Goal: Task Accomplishment & Management: Use online tool/utility

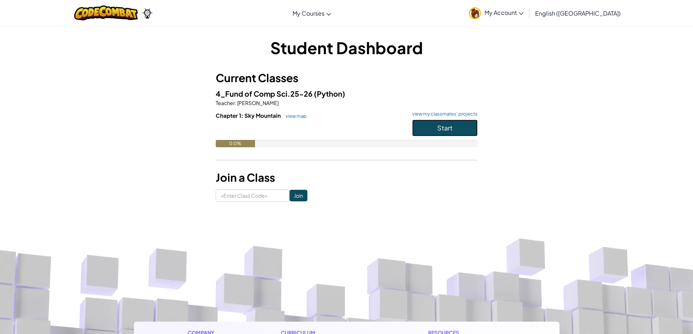
click at [433, 132] on button "Start" at bounding box center [444, 128] width 65 height 17
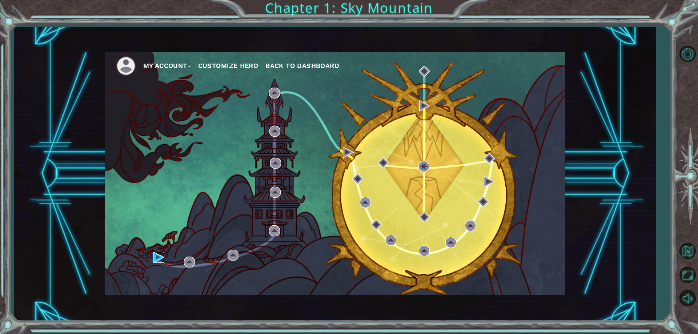
click at [164, 260] on img at bounding box center [158, 257] width 11 height 11
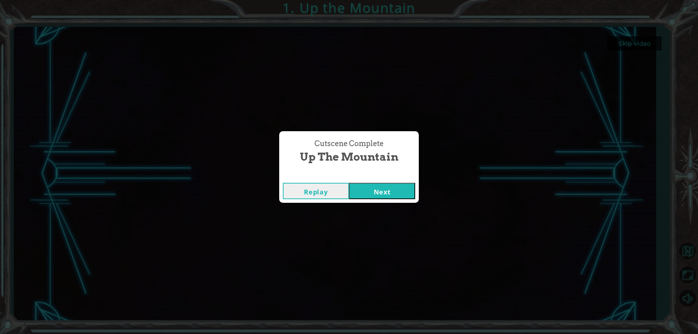
click at [358, 190] on button "Next" at bounding box center [382, 191] width 66 height 16
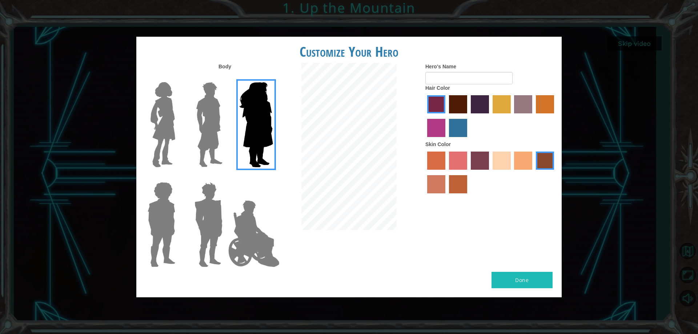
click at [195, 109] on img at bounding box center [209, 124] width 32 height 91
click at [225, 77] on input "Hero Lars" at bounding box center [225, 77] width 0 height 0
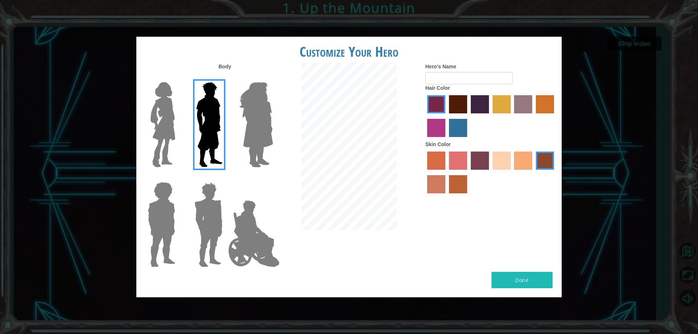
click at [214, 219] on img at bounding box center [209, 224] width 34 height 91
click at [225, 177] on input "Hero Garnet" at bounding box center [225, 177] width 0 height 0
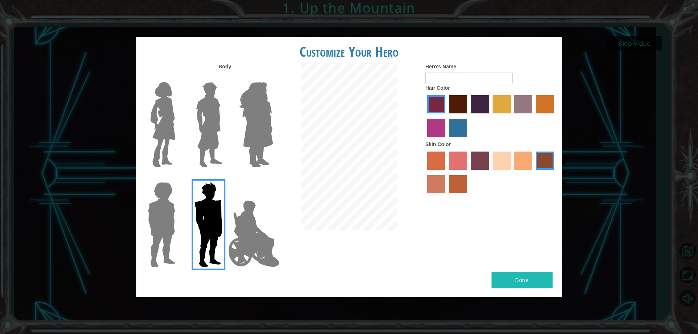
click at [157, 212] on img at bounding box center [161, 224] width 33 height 91
click at [178, 177] on input "Hero Steven" at bounding box center [178, 177] width 0 height 0
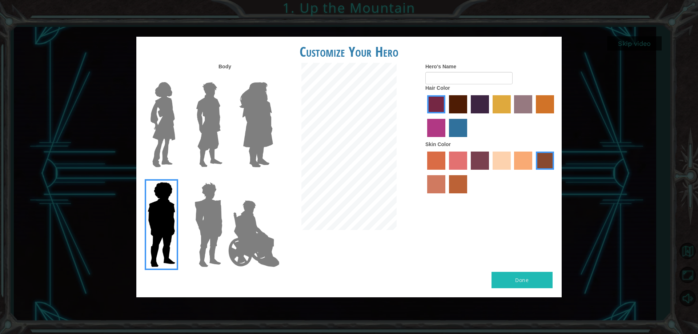
click at [172, 138] on img at bounding box center [163, 124] width 31 height 91
click at [178, 77] on input "Hero Connie" at bounding box center [178, 77] width 0 height 0
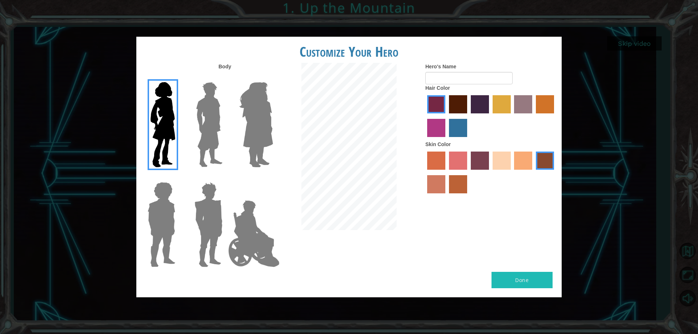
click at [199, 216] on img at bounding box center [209, 224] width 34 height 91
click at [225, 177] on input "Hero Garnet" at bounding box center [225, 177] width 0 height 0
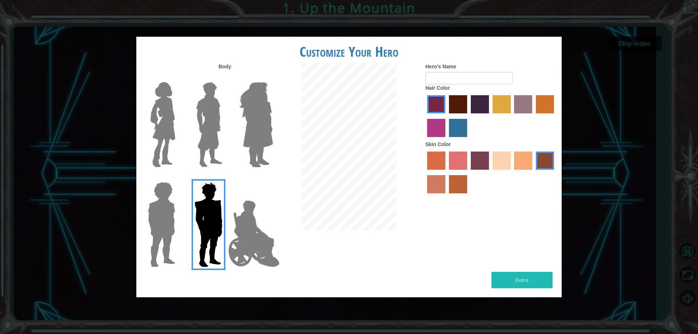
click at [248, 228] on img at bounding box center [253, 233] width 57 height 73
click at [273, 177] on input "Hero Jamie" at bounding box center [273, 177] width 0 height 0
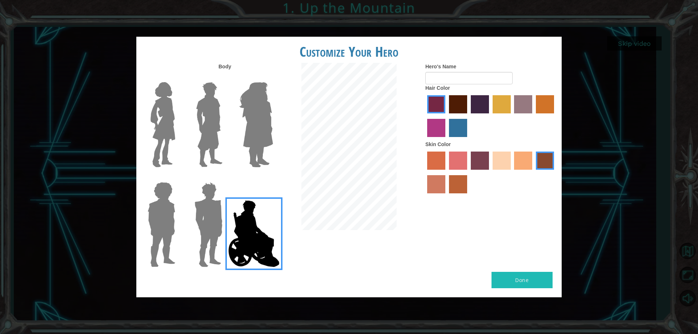
click at [223, 229] on img at bounding box center [209, 224] width 34 height 91
click at [225, 177] on input "Hero Garnet" at bounding box center [225, 177] width 0 height 0
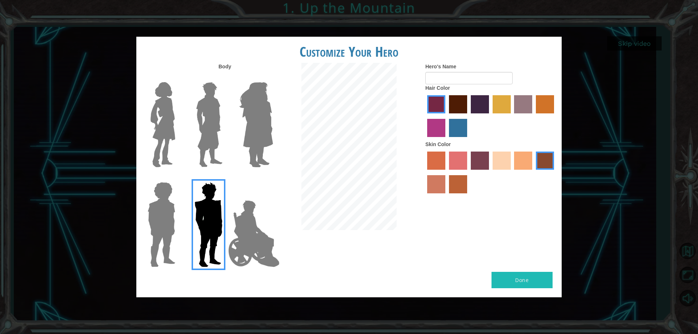
click at [460, 129] on label "lachmara hair color" at bounding box center [458, 128] width 18 height 18
click at [446, 140] on input "lachmara hair color" at bounding box center [446, 140] width 0 height 0
click at [436, 103] on label "paprika hair color" at bounding box center [436, 104] width 18 height 18
click at [425, 116] on input "paprika hair color" at bounding box center [425, 116] width 0 height 0
click at [443, 163] on label "sorbus skin color" at bounding box center [436, 161] width 18 height 18
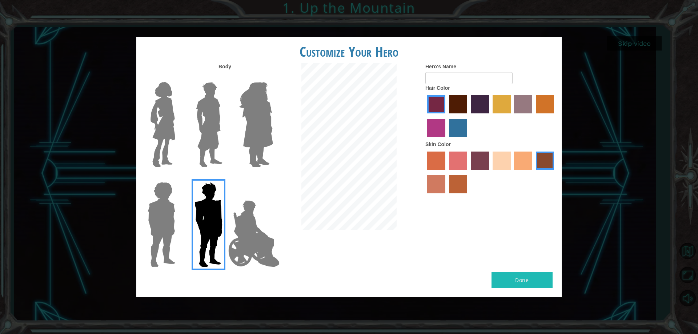
click at [425, 172] on input "sorbus skin color" at bounding box center [425, 172] width 0 height 0
click at [459, 161] on label "froly skin color" at bounding box center [458, 161] width 18 height 18
click at [446, 172] on input "froly skin color" at bounding box center [446, 172] width 0 height 0
click at [440, 163] on label "sorbus skin color" at bounding box center [436, 161] width 18 height 18
click at [425, 172] on input "sorbus skin color" at bounding box center [425, 172] width 0 height 0
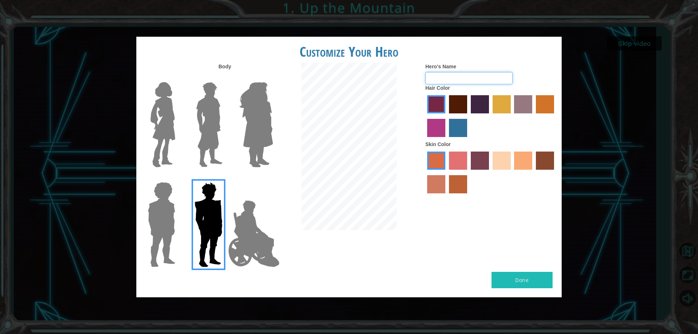
click at [464, 77] on input "Hero's Name" at bounding box center [468, 78] width 87 height 12
type input "Anmoliscool1234"
click at [534, 279] on button "Done" at bounding box center [522, 280] width 61 height 16
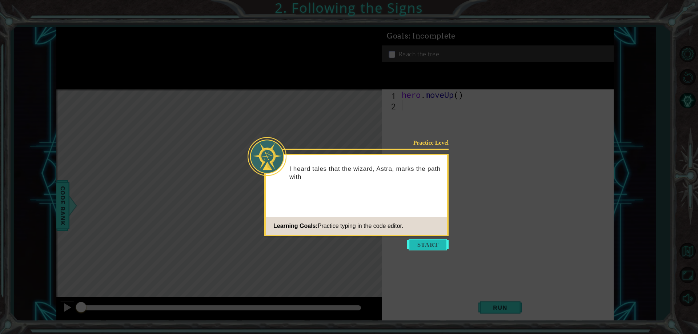
click at [424, 247] on button "Start" at bounding box center [427, 245] width 41 height 12
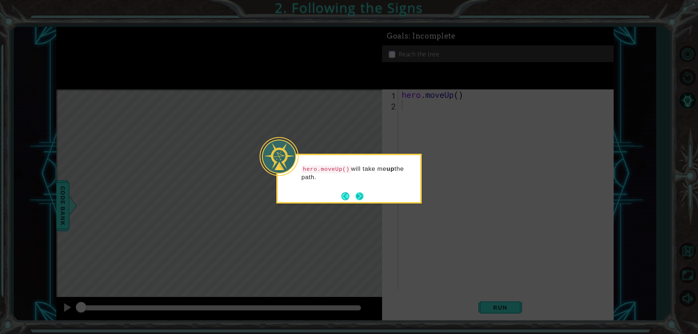
click at [357, 193] on button "Next" at bounding box center [359, 196] width 9 height 9
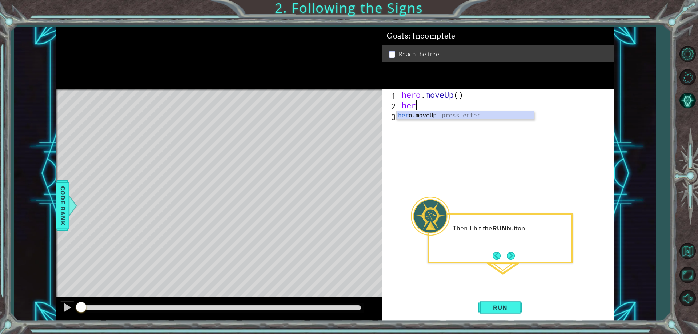
scroll to position [0, 0]
type textarea "hero"
click at [460, 115] on div "hero .moveUp press enter" at bounding box center [465, 124] width 137 height 26
click at [458, 103] on div "hero . moveUp ( ) hero . moveUp ( )" at bounding box center [507, 199] width 214 height 221
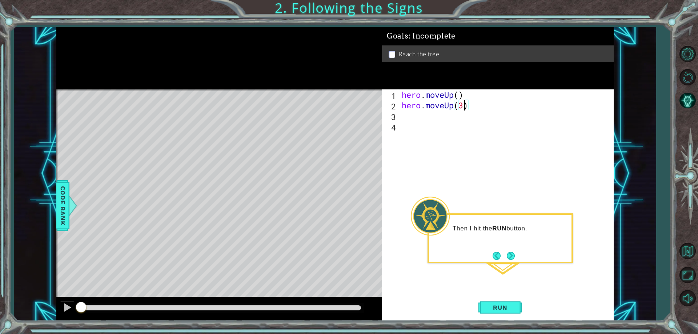
scroll to position [0, 3]
type textarea "hero.moveUp(3)"
click at [498, 313] on button "Run" at bounding box center [500, 307] width 44 height 23
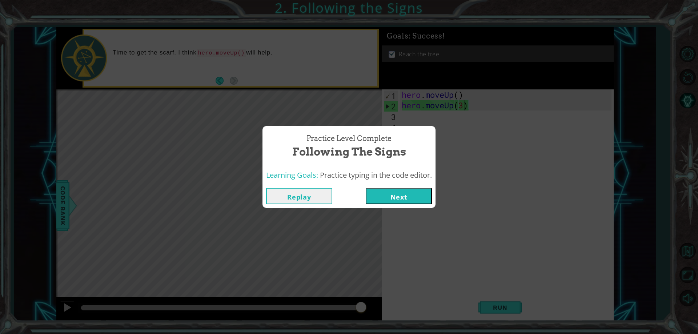
click at [418, 195] on button "Next" at bounding box center [399, 196] width 66 height 16
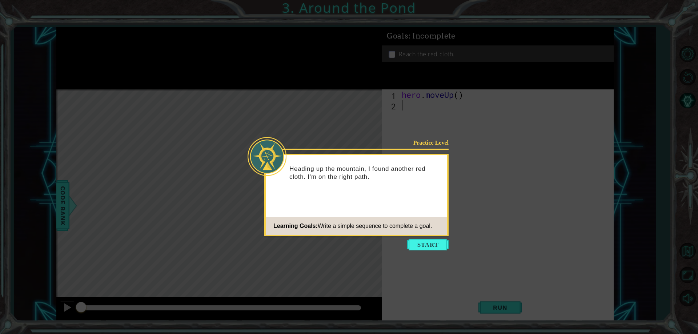
click at [403, 247] on icon at bounding box center [349, 167] width 698 height 334
click at [438, 244] on button "Start" at bounding box center [427, 245] width 41 height 12
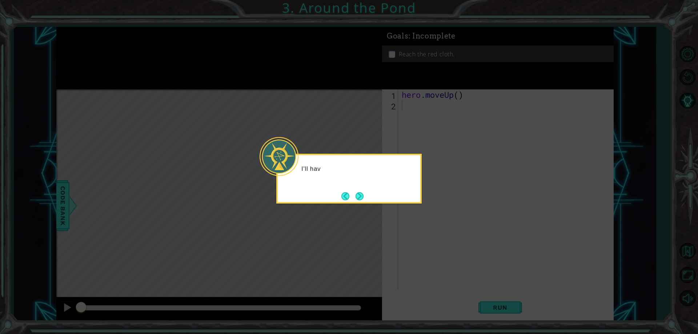
click at [431, 245] on icon at bounding box center [349, 167] width 698 height 334
click at [354, 191] on button "Next" at bounding box center [359, 196] width 10 height 10
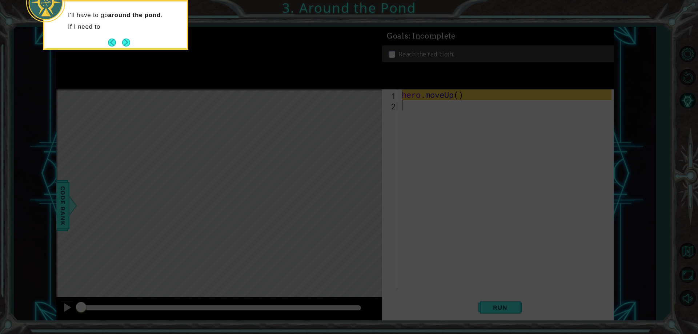
click at [448, 173] on icon at bounding box center [349, 50] width 698 height 568
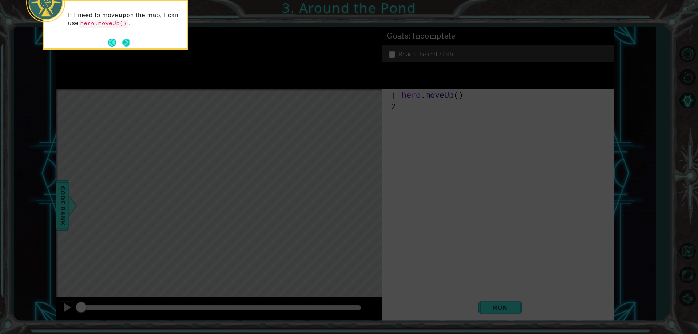
click at [125, 45] on button "Next" at bounding box center [126, 42] width 13 height 13
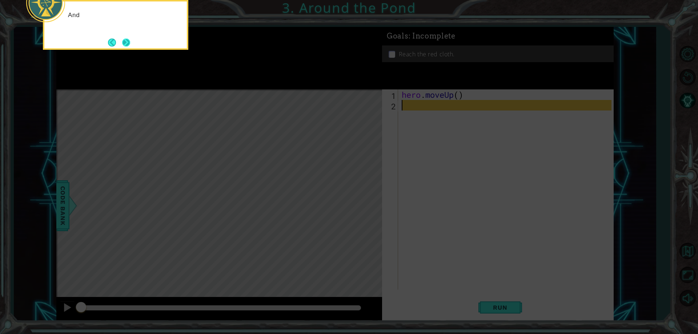
click at [124, 41] on button "Next" at bounding box center [126, 42] width 10 height 10
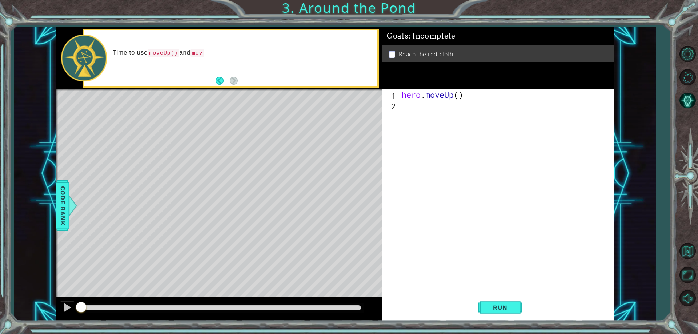
click at [461, 91] on div "hero . moveUp ( )" at bounding box center [507, 199] width 214 height 221
type textarea "hero.moveUp()"
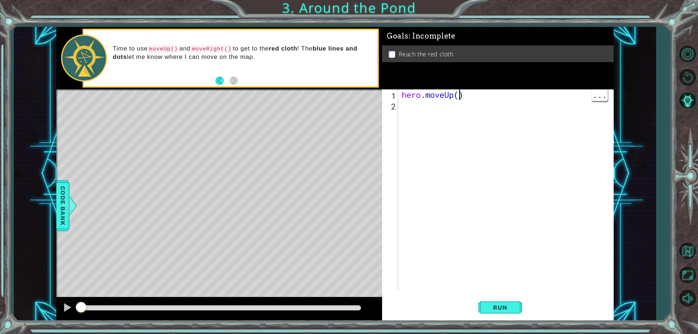
click at [416, 108] on div "hero . moveUp ( )" at bounding box center [507, 199] width 214 height 221
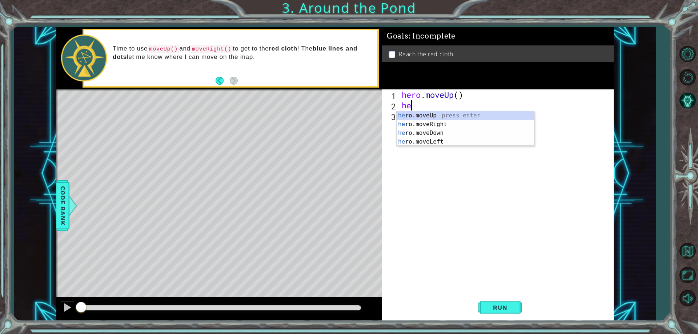
scroll to position [0, 0]
type textarea "hero"
click at [412, 115] on div "hero .moveUp press enter hero .moveRight press enter hero .moveDown press enter…" at bounding box center [465, 137] width 137 height 52
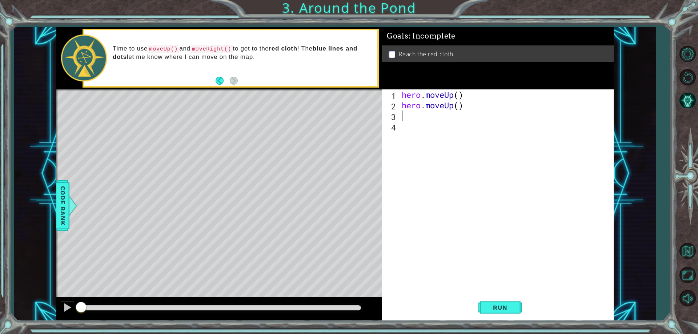
scroll to position [0, 0]
click at [456, 102] on div "hero . moveUp ( ) hero . moveUp ( )" at bounding box center [507, 199] width 214 height 221
click at [459, 106] on div "hero . moveUp ( ) hero . moveUp ( )" at bounding box center [507, 199] width 214 height 221
type textarea "hero.moveUp(2)"
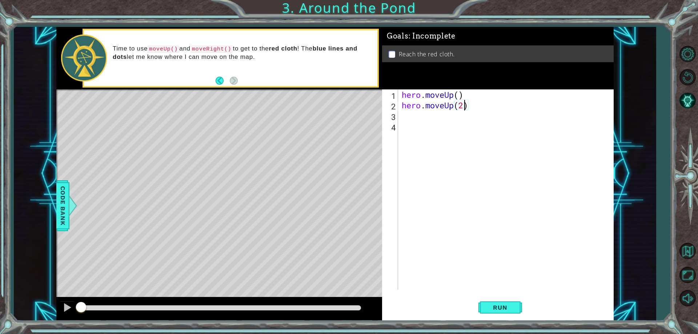
click at [409, 119] on div "hero . moveUp ( ) hero . moveUp ( 2 )" at bounding box center [507, 199] width 214 height 221
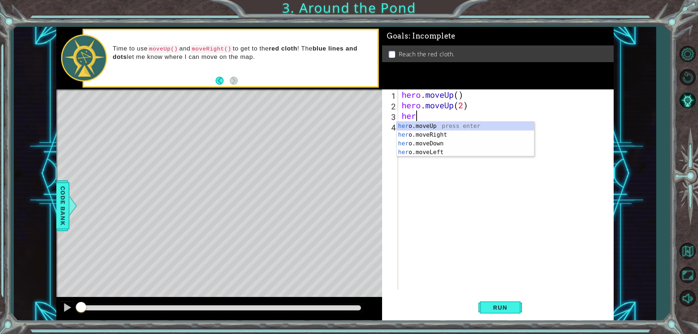
scroll to position [0, 0]
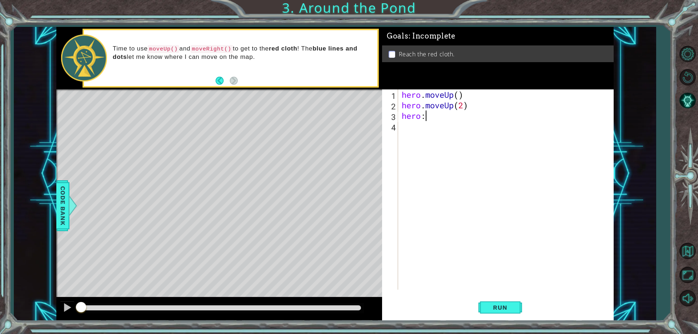
type textarea "hero:m"
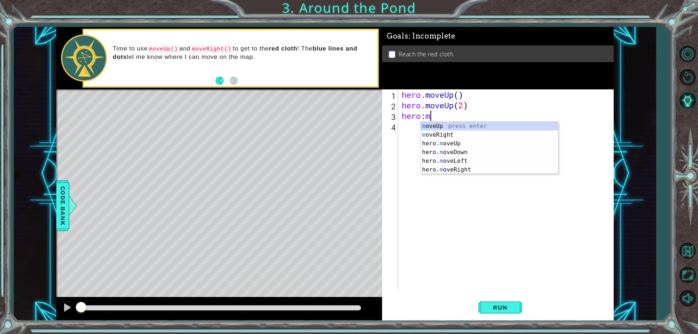
click at [446, 134] on div "m oveUp press enter m oveRight press enter hero. m oveUp press enter hero. m ov…" at bounding box center [489, 157] width 137 height 70
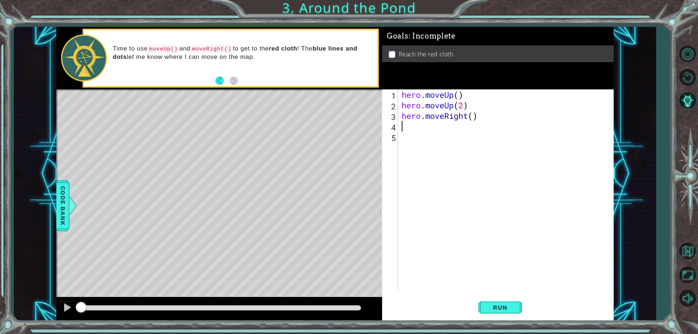
scroll to position [0, 0]
click at [472, 119] on div "hero . moveUp ( ) hero . moveUp ( 2 ) hero . moveRight ( )" at bounding box center [507, 199] width 214 height 221
type textarea "hero.moveRight(1)"
click at [405, 129] on div "hero . moveUp ( ) hero . moveUp ( 2 ) hero . moveRight ( 1 )" at bounding box center [507, 199] width 214 height 221
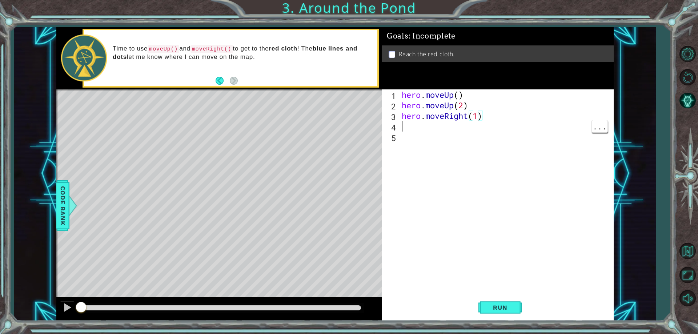
scroll to position [0, 0]
type textarea "h"
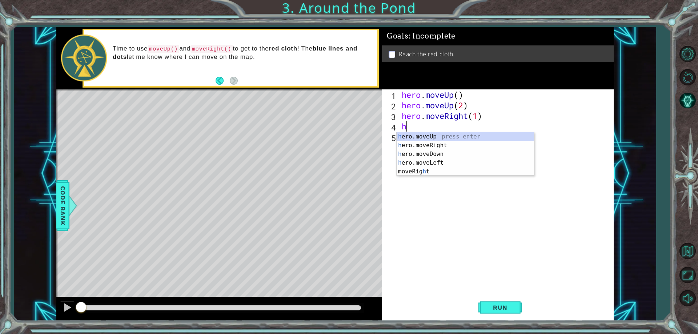
click at [447, 136] on div "h ero.moveUp press enter h ero.moveRight press enter h ero.moveDown press enter…" at bounding box center [465, 162] width 137 height 61
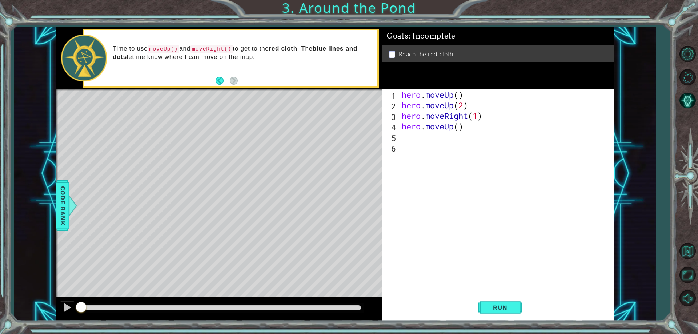
click at [457, 128] on div "hero . moveUp ( ) hero . moveUp ( 2 ) hero . moveRight ( 1 ) hero . moveUp ( )" at bounding box center [507, 199] width 214 height 221
click at [509, 310] on span "Run" at bounding box center [500, 307] width 29 height 7
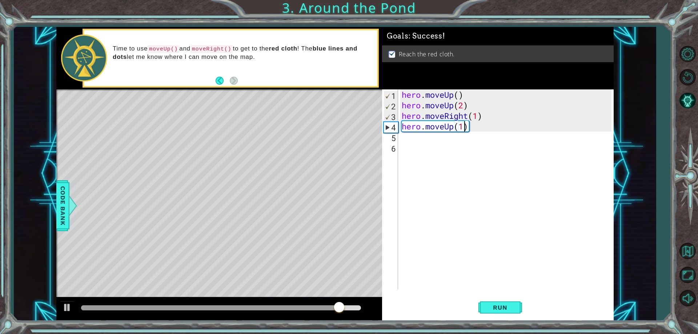
click at [461, 107] on div "hero . moveUp ( ) hero . moveUp ( 2 ) hero . moveRight ( 1 ) hero . moveUp ( 1 )" at bounding box center [507, 199] width 214 height 221
type textarea "hero.moveUp(2)"
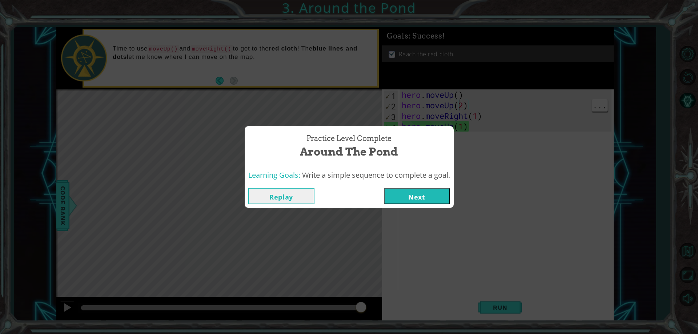
click at [437, 196] on button "Next" at bounding box center [417, 196] width 66 height 16
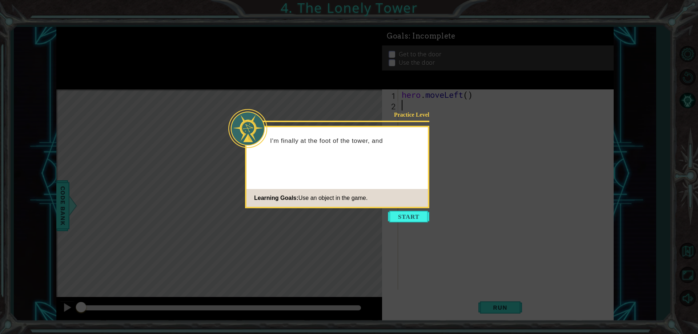
click at [458, 201] on icon at bounding box center [349, 167] width 698 height 334
click at [413, 222] on button "Start" at bounding box center [408, 217] width 41 height 12
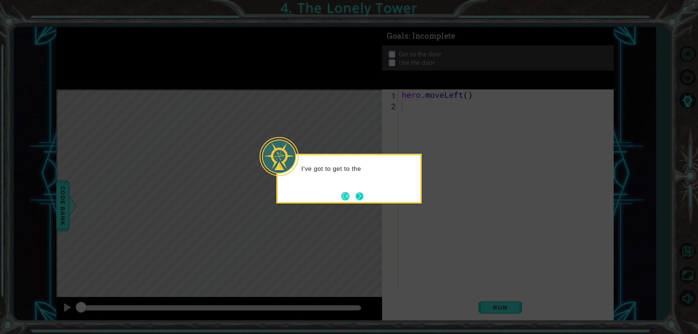
click at [364, 201] on button "Next" at bounding box center [359, 196] width 12 height 12
click at [368, 201] on div "Then" at bounding box center [348, 179] width 145 height 50
click at [364, 199] on button "Next" at bounding box center [359, 196] width 11 height 11
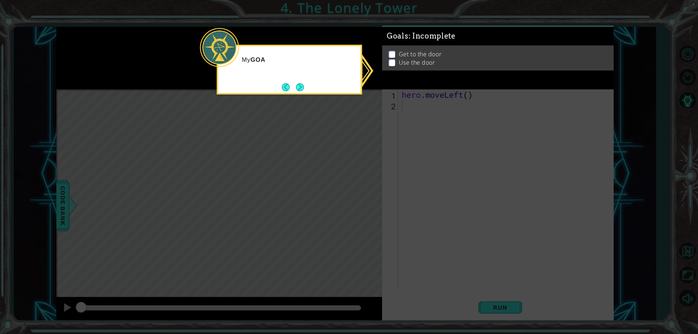
click at [385, 174] on icon at bounding box center [349, 167] width 698 height 334
click at [307, 90] on div "My GOALS up here will help me figure ou" at bounding box center [289, 70] width 145 height 50
click at [303, 95] on icon at bounding box center [349, 167] width 698 height 334
click at [301, 89] on button "Next" at bounding box center [299, 87] width 9 height 9
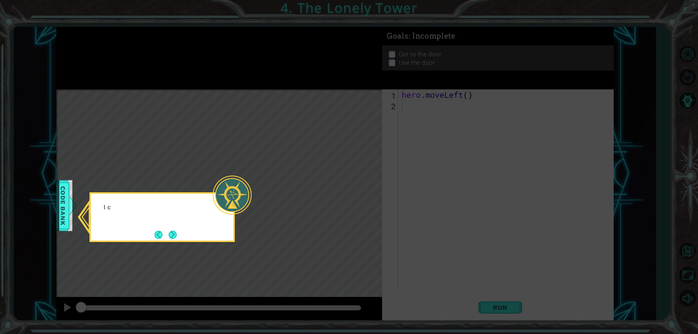
click at [318, 112] on icon at bounding box center [349, 167] width 698 height 334
click at [174, 239] on button "Next" at bounding box center [173, 235] width 8 height 8
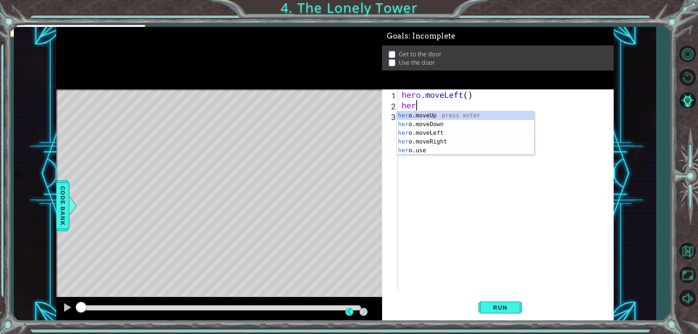
scroll to position [0, 0]
type textarea "hero"
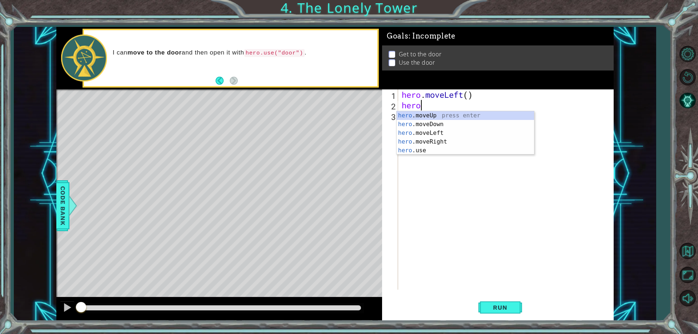
click at [433, 136] on div "hero .moveUp press enter hero .moveDown press enter hero .moveLeft press enter …" at bounding box center [465, 141] width 137 height 61
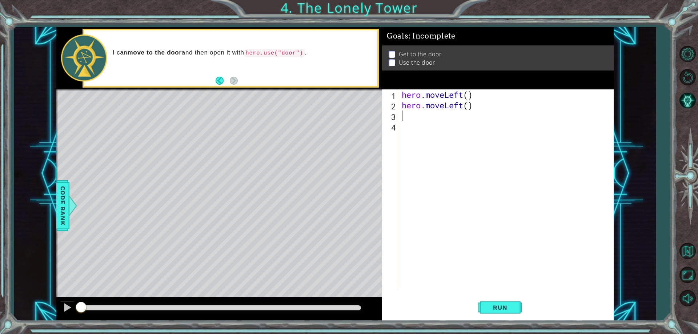
scroll to position [0, 0]
click at [472, 107] on div "hero . moveLeft ( ) hero . moveLeft ( )" at bounding box center [507, 199] width 214 height 221
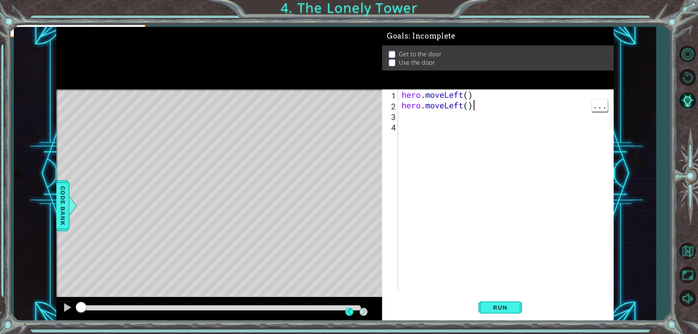
scroll to position [0, 3]
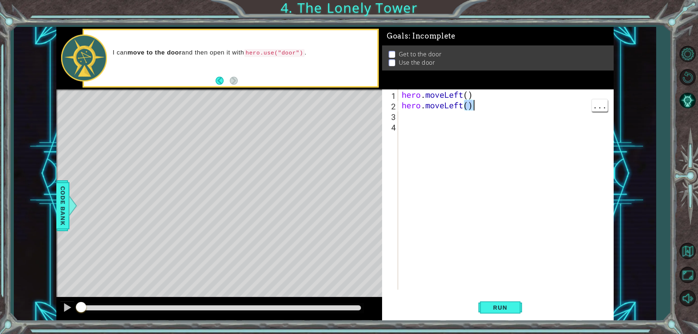
click at [469, 107] on div "hero . moveLeft ( ) hero . moveLeft ( )" at bounding box center [507, 199] width 214 height 221
click at [467, 94] on div "hero . moveLeft ( ) hero . moveLeft ( )" at bounding box center [507, 199] width 214 height 221
drag, startPoint x: 475, startPoint y: 107, endPoint x: 446, endPoint y: 109, distance: 28.5
click at [446, 109] on div "hero . moveLeft ( 2 ) hero . moveLeft ( )" at bounding box center [507, 199] width 214 height 221
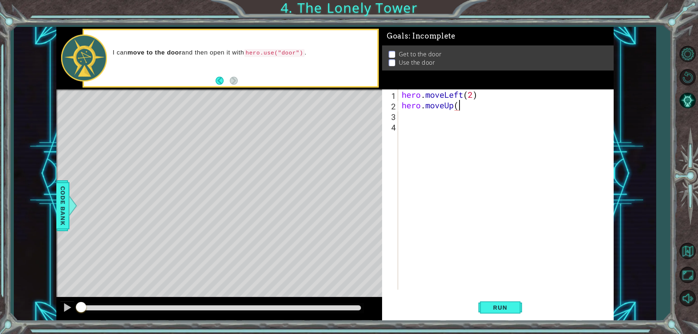
scroll to position [0, 3]
type textarea "hero.moveUp(2)"
click at [444, 126] on div "hero . moveLeft ( 2 ) hero . moveUp ( 2 )" at bounding box center [507, 199] width 214 height 221
click at [445, 116] on div "hero . moveLeft ( 2 ) hero . moveUp ( 2 )" at bounding box center [507, 199] width 214 height 221
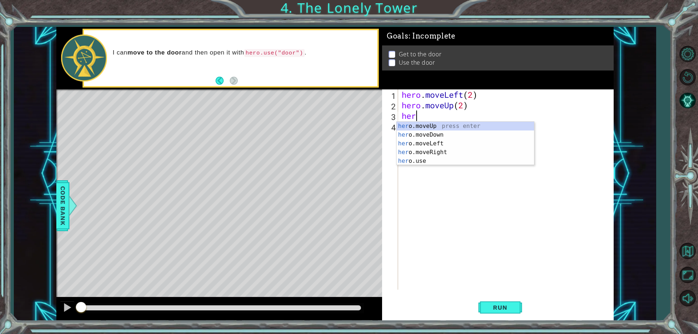
scroll to position [0, 0]
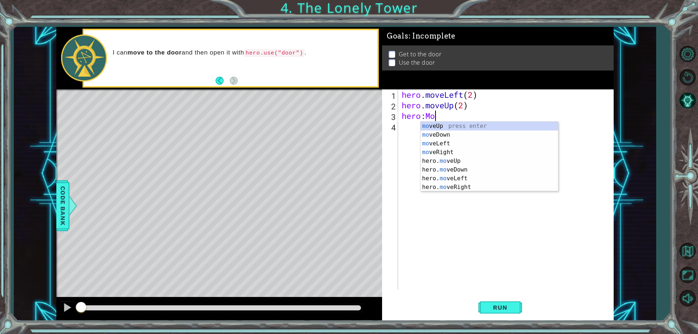
type textarea "hero:Move"
click at [433, 115] on div "hero . moveLeft ( 2 ) hero . moveUp ( 2 ) hero : Move" at bounding box center [507, 199] width 214 height 221
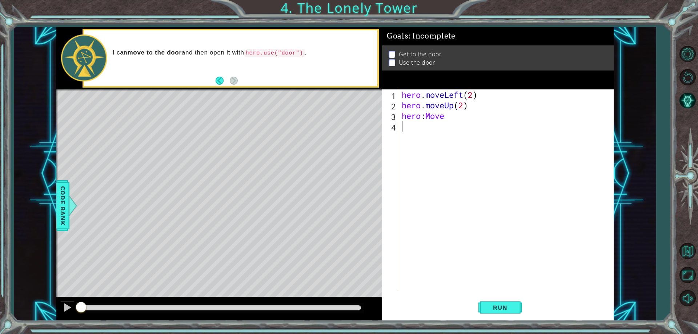
click at [460, 132] on div "hero . moveLeft ( 2 ) hero . moveUp ( 2 ) hero : Move" at bounding box center [507, 199] width 214 height 221
click at [458, 121] on div "hero . moveLeft ( 2 ) hero . moveUp ( 2 ) hero : Move" at bounding box center [507, 199] width 214 height 221
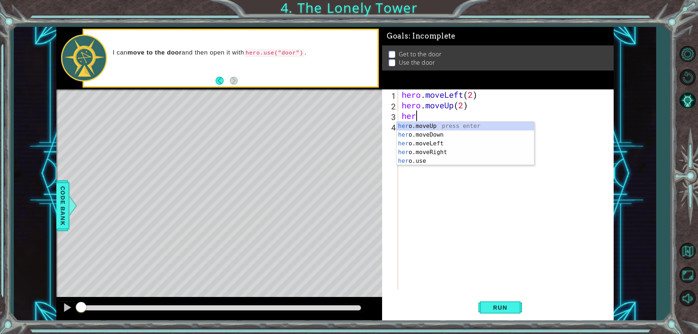
type textarea "h"
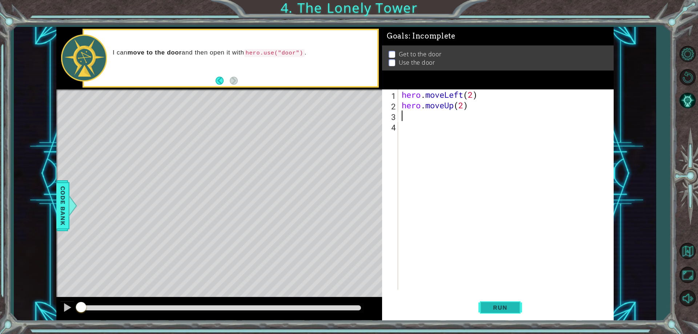
click at [501, 308] on span "Run" at bounding box center [500, 307] width 29 height 7
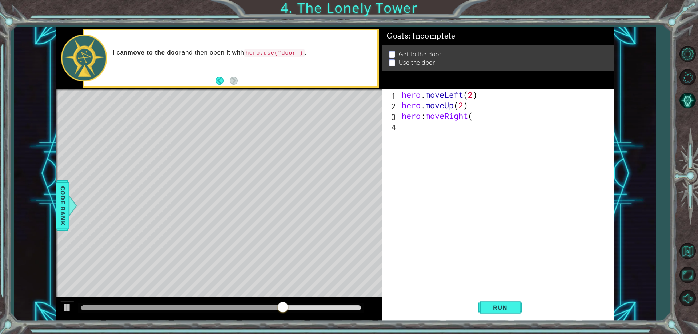
scroll to position [0, 3]
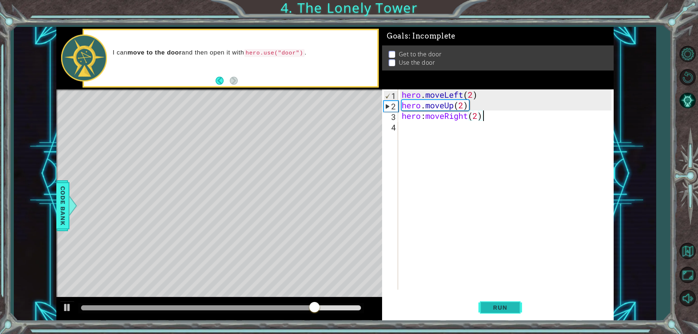
click at [494, 307] on span "Run" at bounding box center [500, 307] width 29 height 7
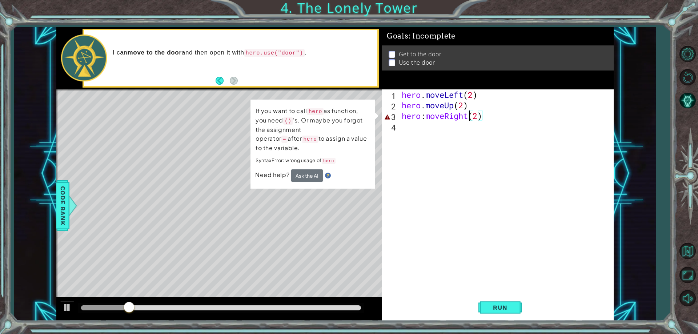
click at [468, 119] on div "hero . moveLeft ( 2 ) hero . moveUp ( 2 ) hero : moveRight ( 2 )" at bounding box center [507, 199] width 214 height 221
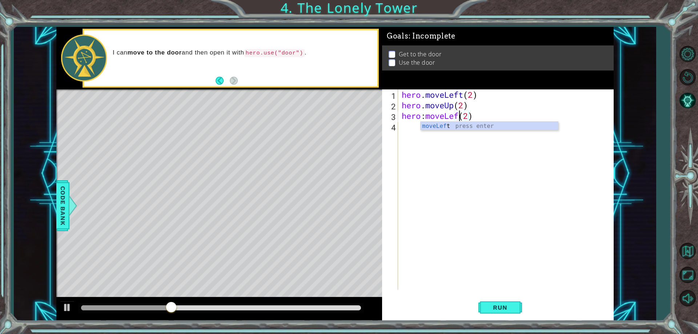
scroll to position [0, 3]
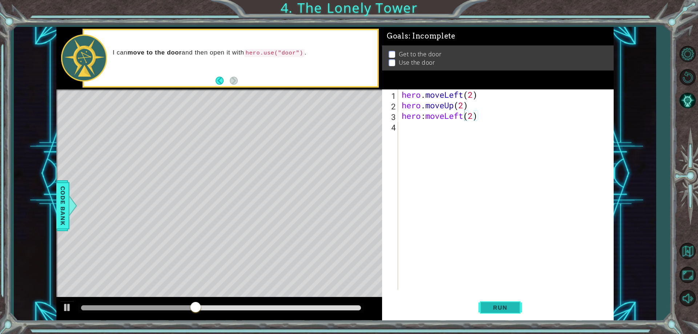
click at [492, 308] on span "Run" at bounding box center [500, 307] width 29 height 7
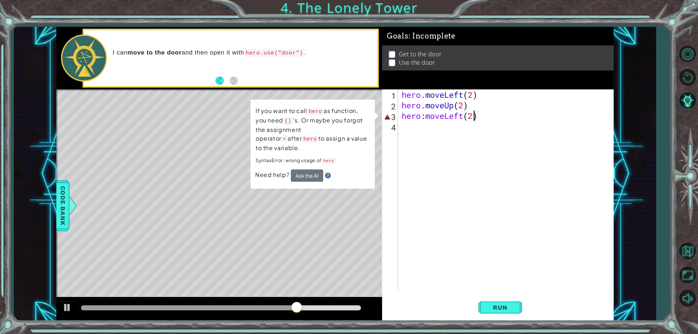
click at [473, 115] on div "hero . moveLeft ( 2 ) hero . moveUp ( 2 ) hero : moveLeft ( 2 )" at bounding box center [507, 199] width 214 height 221
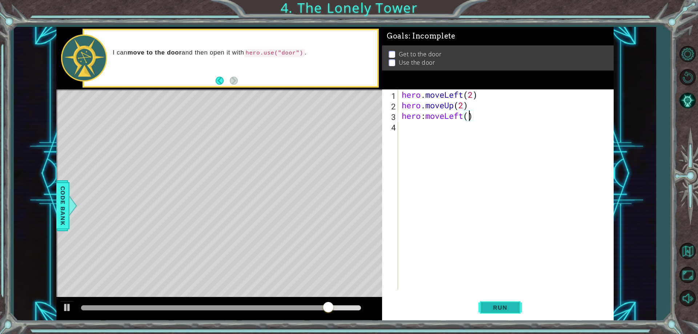
click at [510, 303] on button "Run" at bounding box center [500, 307] width 44 height 23
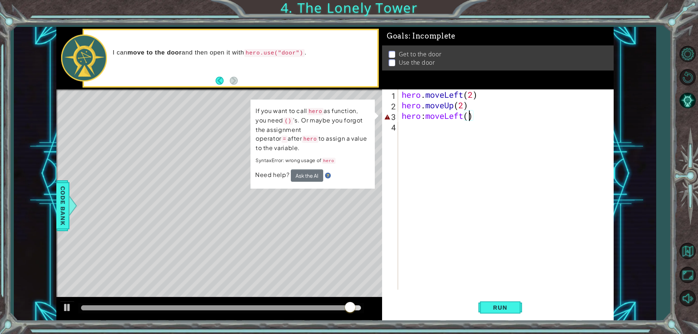
click at [478, 115] on div "hero . moveLeft ( 2 ) hero . moveUp ( 2 ) hero : moveLeft ( )" at bounding box center [507, 199] width 214 height 221
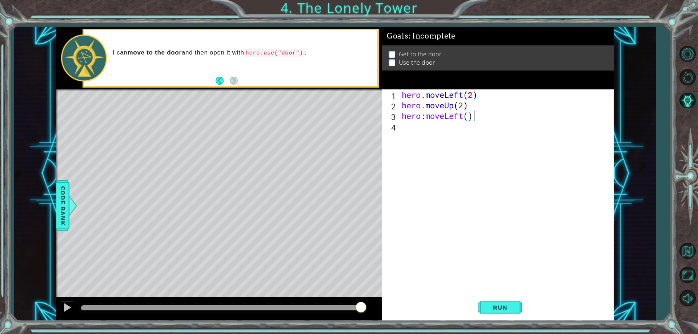
scroll to position [0, 3]
click at [491, 305] on span "Run" at bounding box center [500, 307] width 29 height 7
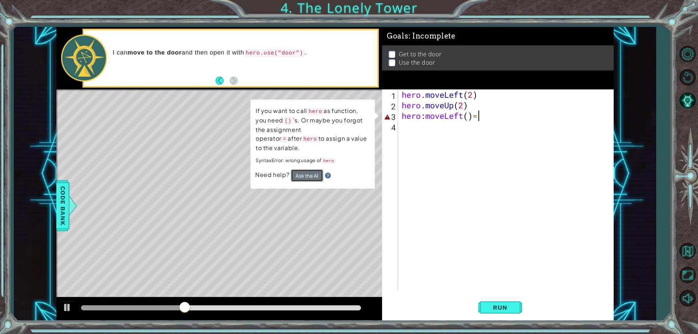
drag, startPoint x: 305, startPoint y: 165, endPoint x: 330, endPoint y: 136, distance: 37.9
click at [305, 169] on button "Ask the AI" at bounding box center [307, 175] width 32 height 12
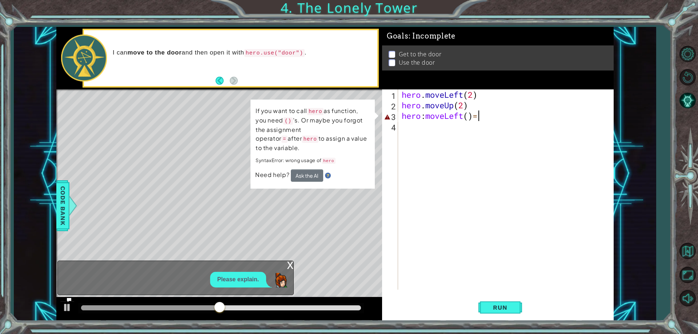
click at [403, 113] on div "hero . moveLeft ( 2 ) hero . moveUp ( 2 ) hero : moveLeft ( ) =" at bounding box center [507, 199] width 214 height 221
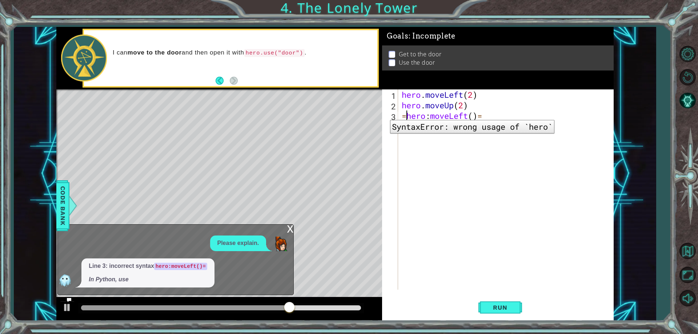
scroll to position [0, 0]
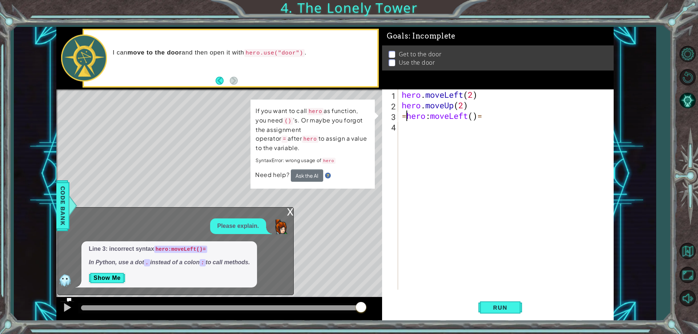
type textarea "hero:moveLeft()="
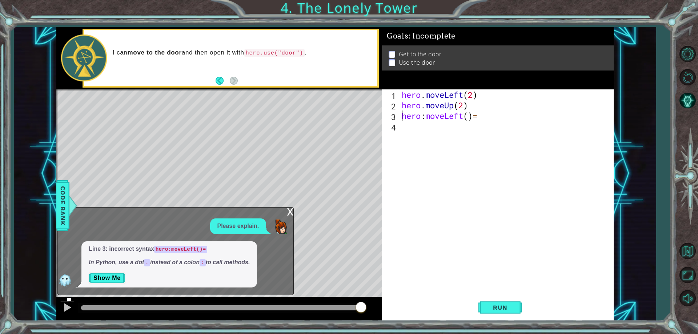
click at [517, 127] on div "hero . moveLeft ( 2 ) hero . moveUp ( 2 ) hero : moveLeft ( ) =" at bounding box center [507, 199] width 214 height 221
click at [509, 121] on div "hero . moveLeft ( 2 ) hero . moveUp ( 2 ) hero : moveLeft ( ) =" at bounding box center [507, 199] width 214 height 221
click at [489, 116] on div "hero . moveLeft ( 2 ) hero . moveUp ( 2 ) hero : moveLeft ( ) =" at bounding box center [507, 199] width 214 height 221
click at [425, 116] on div "hero . moveLeft ( 2 ) hero . moveUp ( 2 ) hero : moveLeft ( )" at bounding box center [507, 199] width 214 height 221
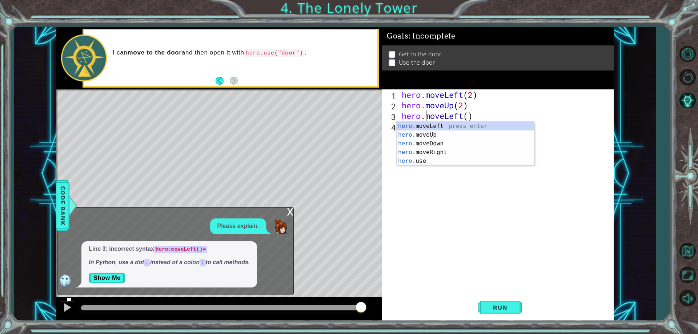
scroll to position [0, 1]
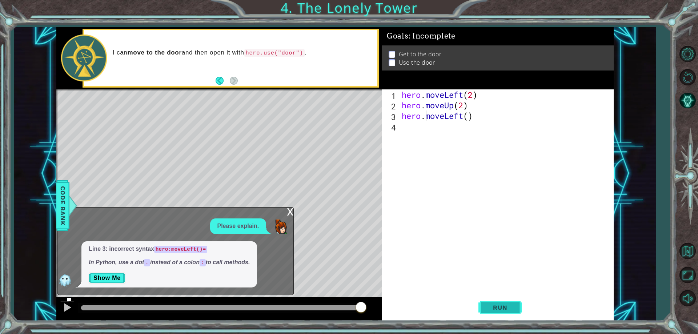
click at [493, 306] on span "Run" at bounding box center [500, 307] width 29 height 7
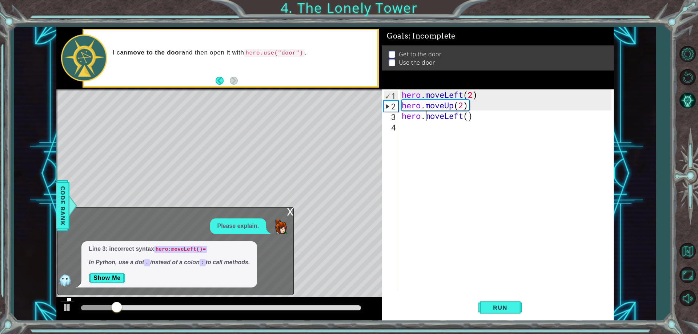
click at [292, 214] on div "x" at bounding box center [290, 211] width 7 height 7
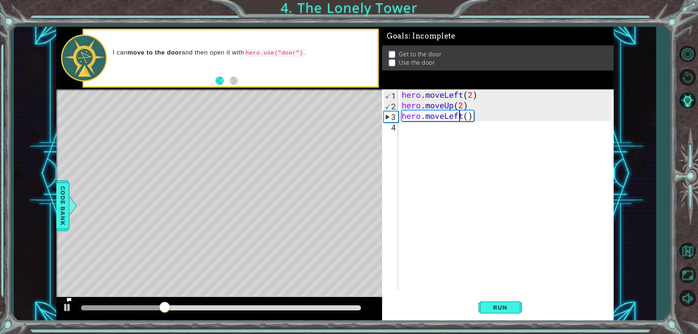
click at [461, 119] on div "hero . moveLeft ( 2 ) hero . moveUp ( 2 ) hero . moveLeft ( )" at bounding box center [507, 199] width 214 height 221
click at [465, 118] on div "hero . moveLeft ( 2 ) hero . moveUp ( 2 ) hero . moveLeft ( )" at bounding box center [507, 199] width 214 height 221
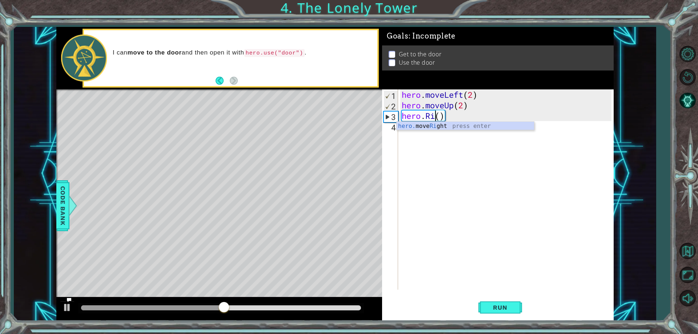
scroll to position [0, 2]
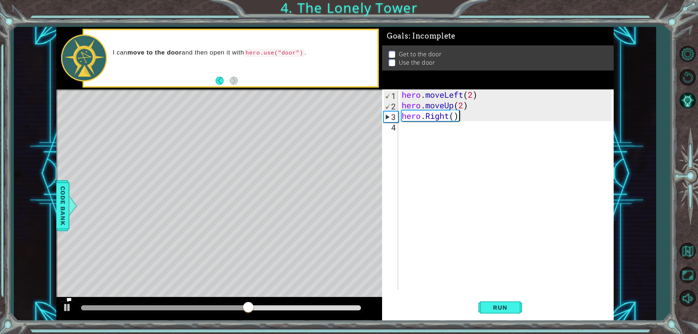
click at [548, 117] on div "hero . moveLeft ( 2 ) hero . moveUp ( 2 ) hero . Right ( )" at bounding box center [507, 199] width 214 height 221
click at [469, 117] on div "hero . moveLeft ( 2 ) hero . moveUp ( 2 ) hero . Right ( )" at bounding box center [507, 199] width 214 height 221
click at [468, 118] on div "hero . moveLeft ( 2 ) hero . moveUp ( 2 ) hero . Right ( )" at bounding box center [507, 199] width 214 height 221
click at [454, 117] on div "hero . moveLeft ( 2 ) hero . moveUp ( 2 ) hero . Right ( )" at bounding box center [507, 199] width 214 height 221
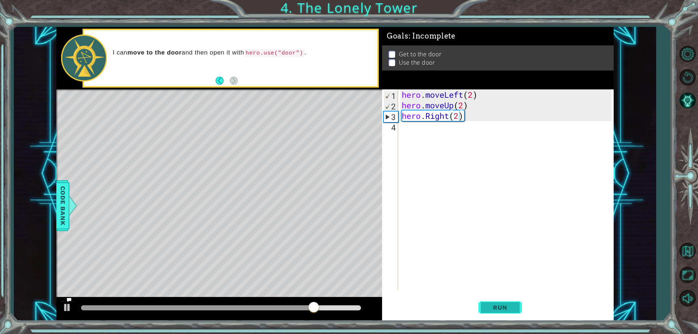
click at [499, 312] on button "Run" at bounding box center [500, 307] width 44 height 23
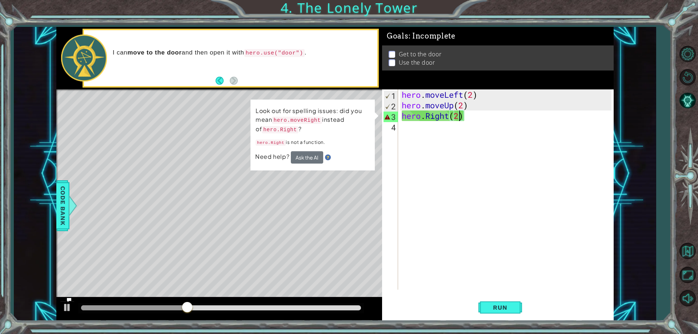
click at [425, 116] on div "hero . moveLeft ( 2 ) hero . moveUp ( 2 ) hero . Right ( 2 )" at bounding box center [507, 199] width 214 height 221
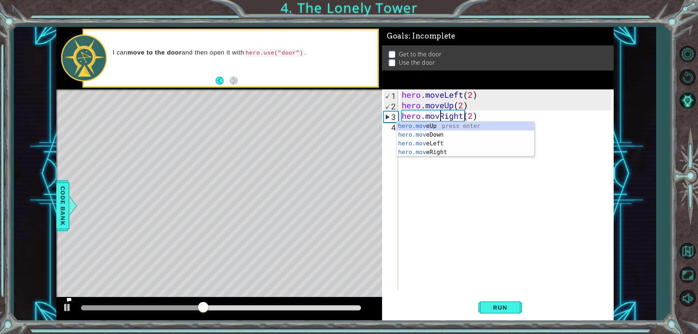
scroll to position [0, 2]
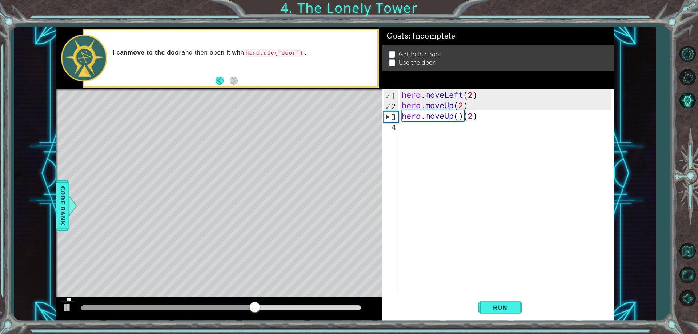
drag, startPoint x: 506, startPoint y: 310, endPoint x: 488, endPoint y: 128, distance: 182.7
click at [490, 131] on div "hero.moveUp()(2) 1 2 3 4 hero . moveLeft ( 2 ) hero . moveUp ( 2 ) hero . moveU…" at bounding box center [498, 204] width 232 height 231
click at [463, 117] on div "hero . moveLeft ( 2 ) hero . moveUp ( 2 ) hero . moveUp ( ) ( 2 )" at bounding box center [507, 199] width 214 height 221
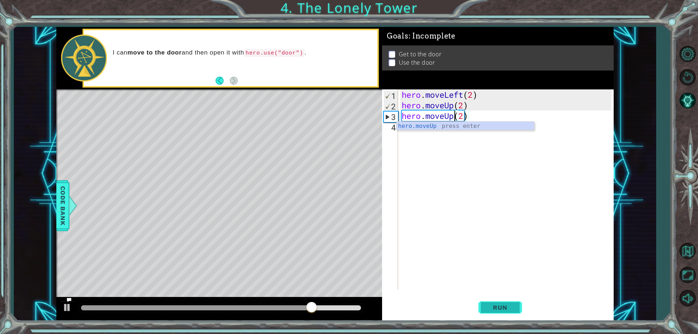
click at [515, 307] on button "Run" at bounding box center [500, 307] width 44 height 23
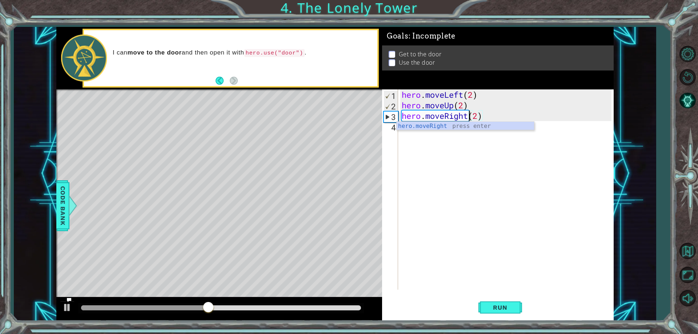
scroll to position [0, 3]
type textarea "hero.moveRight(2)"
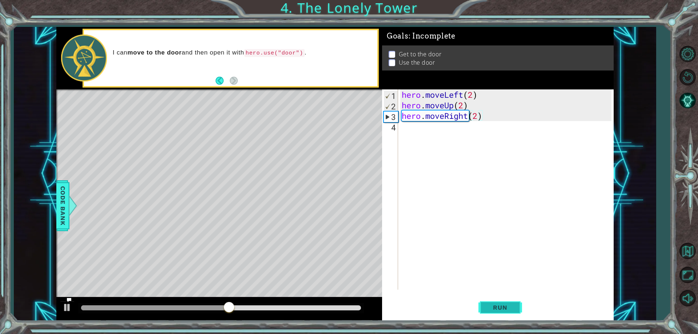
click at [505, 311] on span "Run" at bounding box center [500, 307] width 29 height 7
click at [66, 208] on span "Code Bank" at bounding box center [67, 206] width 12 height 44
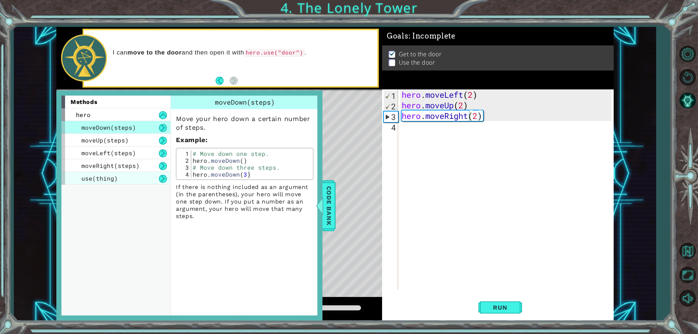
click at [108, 174] on div "use(thing)" at bounding box center [115, 178] width 109 height 13
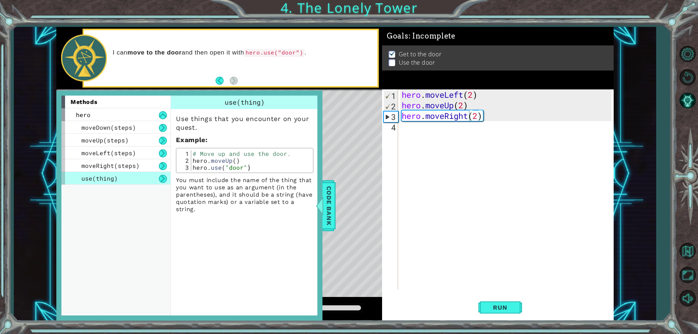
click at [341, 154] on div "Level Map" at bounding box center [224, 196] width 336 height 214
click at [334, 195] on span "Code Bank" at bounding box center [332, 206] width 12 height 44
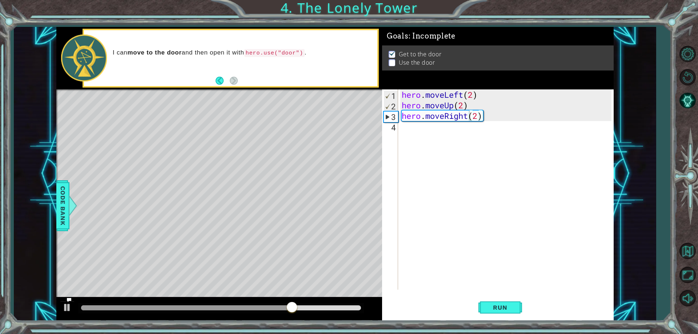
click at [268, 147] on div "Level Map" at bounding box center [224, 196] width 336 height 214
drag, startPoint x: 504, startPoint y: 307, endPoint x: 202, endPoint y: 83, distance: 376.0
click at [218, 92] on div "1 2 3 4 hero . moveLeft ( 2 ) hero . moveUp ( 2 ) hero . moveLeft ( ) ההההההההה…" at bounding box center [334, 174] width 557 height 294
click at [251, 116] on div "Level Map" at bounding box center [224, 196] width 336 height 214
click at [71, 201] on div at bounding box center [66, 206] width 9 height 22
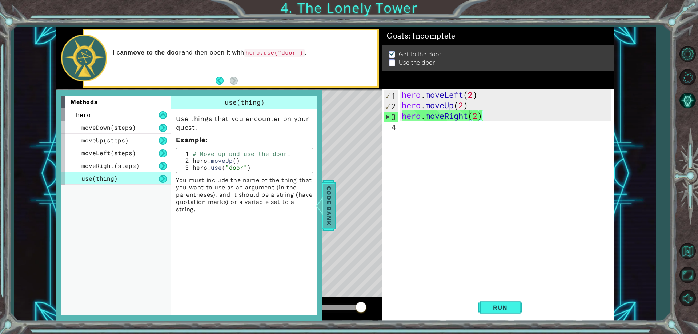
click at [327, 209] on span "Code Bank" at bounding box center [333, 206] width 12 height 44
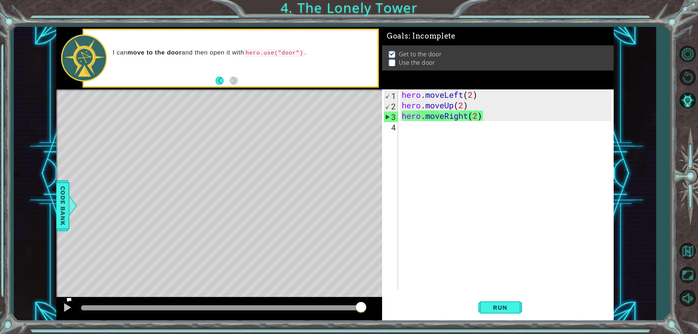
click at [433, 138] on div "hero . moveLeft ( 2 ) hero . moveUp ( 2 ) hero . moveRight ( 2 )" at bounding box center [507, 199] width 214 height 221
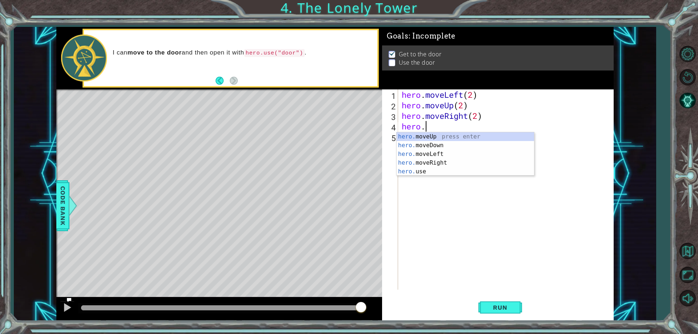
scroll to position [0, 1]
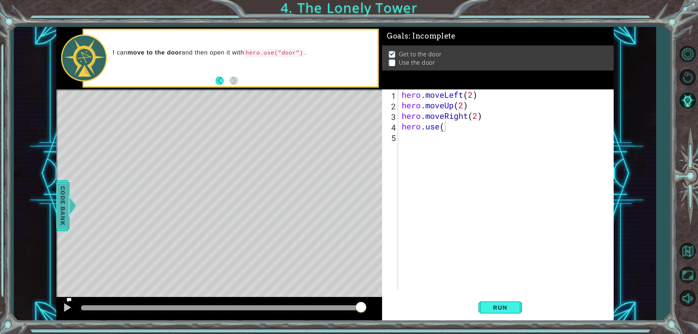
click at [59, 205] on span "Code Bank" at bounding box center [56, 206] width 12 height 44
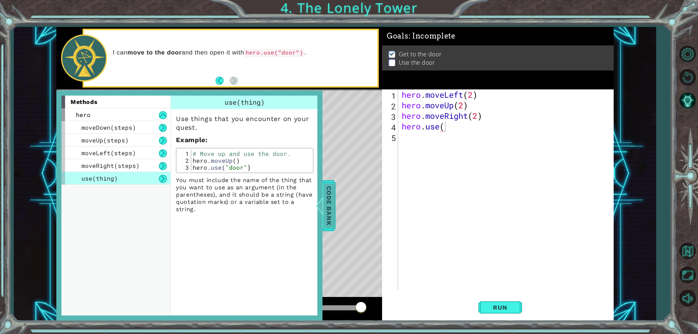
click at [318, 205] on div at bounding box center [313, 206] width 9 height 22
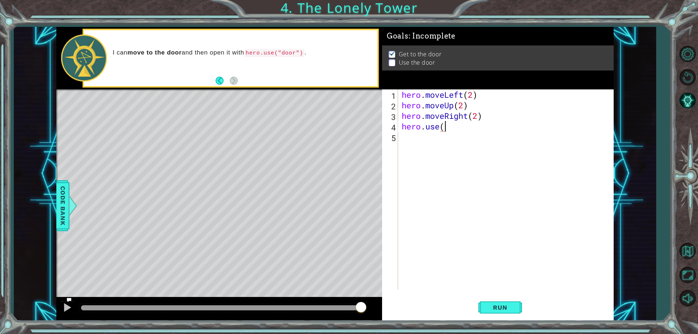
click at [493, 131] on div "hero . moveLeft ( 2 ) hero . moveUp ( 2 ) hero . moveRight ( 2 ) hero . use (" at bounding box center [507, 199] width 214 height 221
click at [517, 308] on button "Run" at bounding box center [500, 307] width 44 height 23
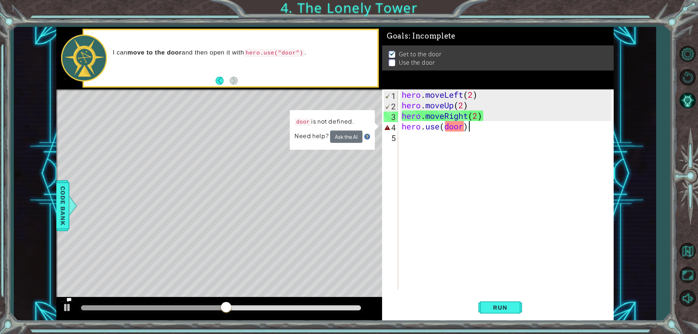
click at [446, 126] on div "hero . moveLeft ( 2 ) hero . moveUp ( 2 ) hero . moveRight ( 2 ) hero . use ( d…" at bounding box center [507, 199] width 214 height 221
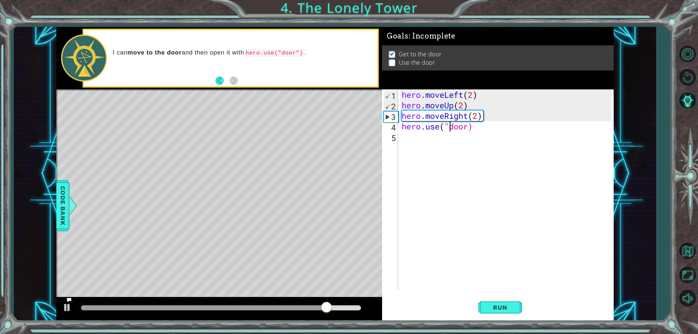
click at [469, 126] on div "hero . moveLeft ( 2 ) hero . moveUp ( 2 ) hero . moveRight ( 2 ) hero . use ( "…" at bounding box center [507, 199] width 214 height 221
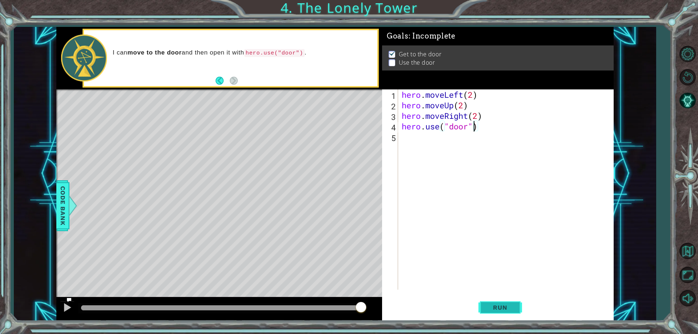
type textarea "hero.use("door")"
click at [492, 307] on span "Run" at bounding box center [500, 307] width 29 height 7
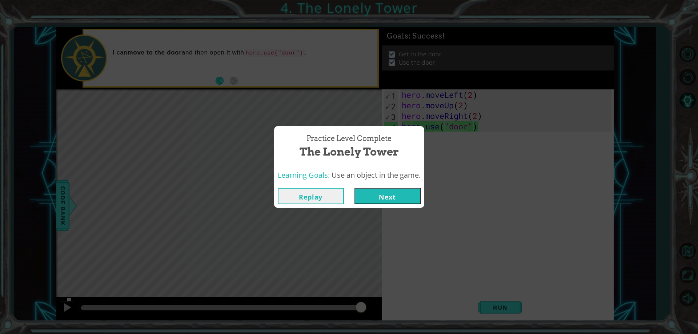
click at [397, 194] on button "Next" at bounding box center [387, 196] width 66 height 16
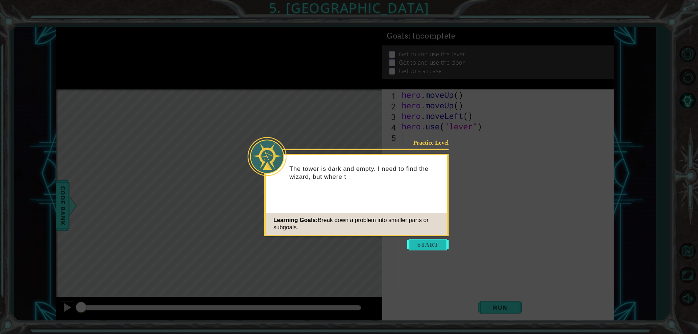
click at [425, 240] on button "Start" at bounding box center [427, 245] width 41 height 12
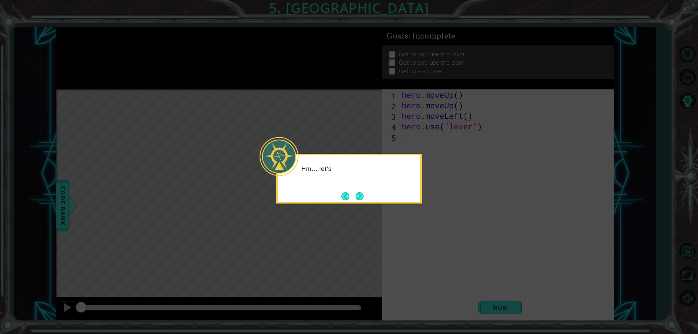
click at [421, 229] on icon at bounding box center [349, 167] width 698 height 334
click at [361, 194] on button "Next" at bounding box center [359, 196] width 9 height 9
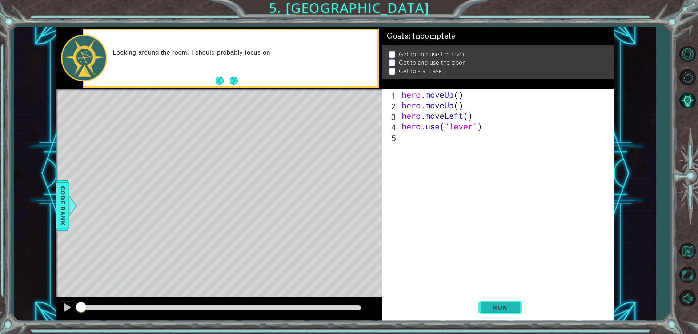
click at [502, 309] on span "Run" at bounding box center [500, 307] width 29 height 7
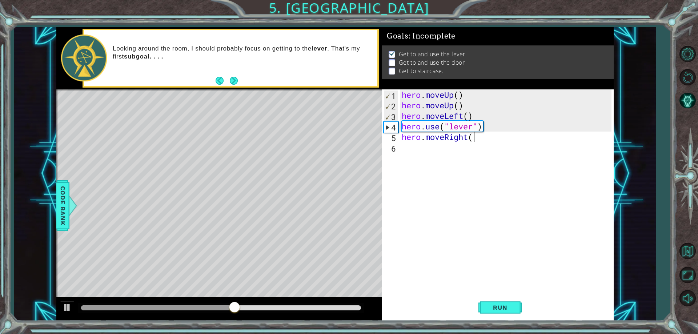
scroll to position [0, 3]
type textarea "hero.moveRight(3)"
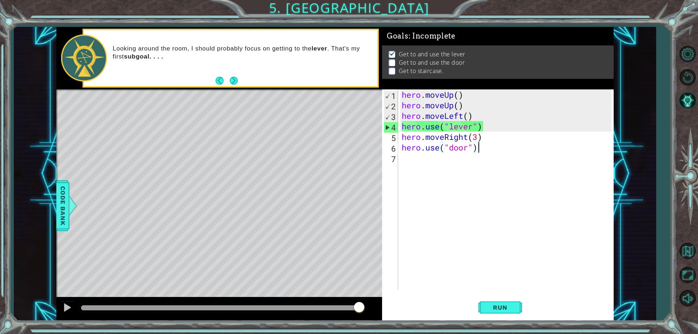
type textarea "hero.use("door")"
click at [501, 318] on button "Run" at bounding box center [500, 307] width 44 height 23
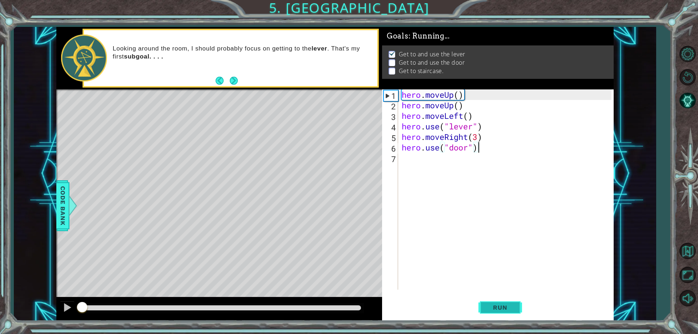
click at [502, 309] on span "Run" at bounding box center [500, 307] width 29 height 7
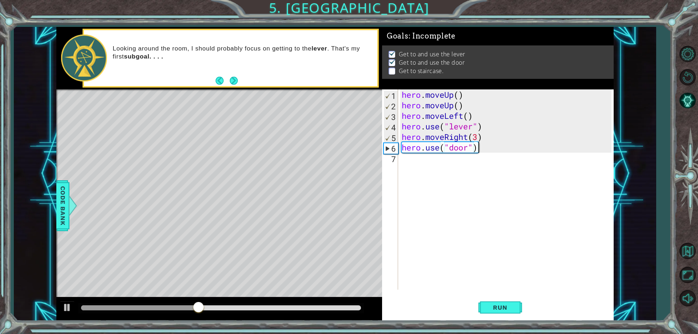
click at [488, 145] on div "hero . moveUp ( ) hero . moveUp ( ) hero . moveLeft ( ) hero . use ( "lever" ) …" at bounding box center [507, 199] width 214 height 221
click at [485, 149] on div "hero . moveUp ( ) hero . moveUp ( ) hero . moveLeft ( ) hero . use ( "lever" ) …" at bounding box center [507, 199] width 214 height 221
type textarea "hero.moveUp(2)"
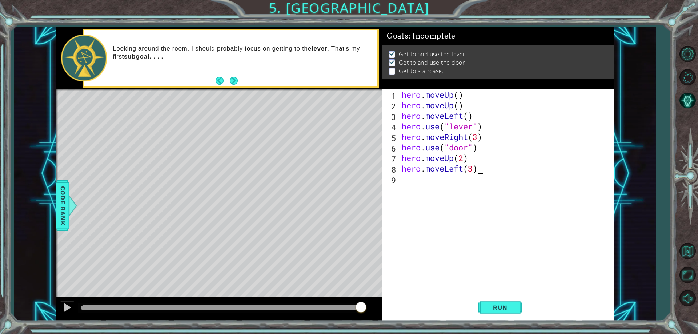
scroll to position [0, 3]
type textarea "hero.moveLeft(3)"
click at [517, 306] on button "Run" at bounding box center [500, 307] width 44 height 23
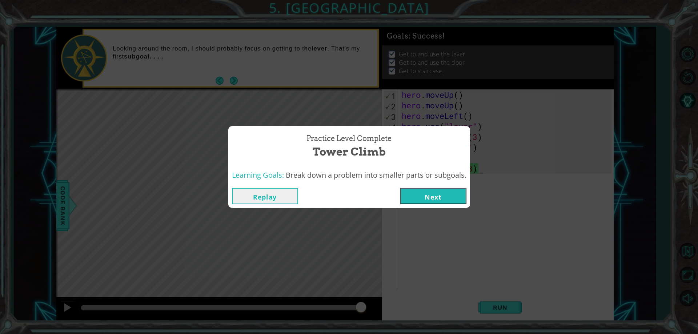
click at [426, 189] on button "Next" at bounding box center [433, 196] width 66 height 16
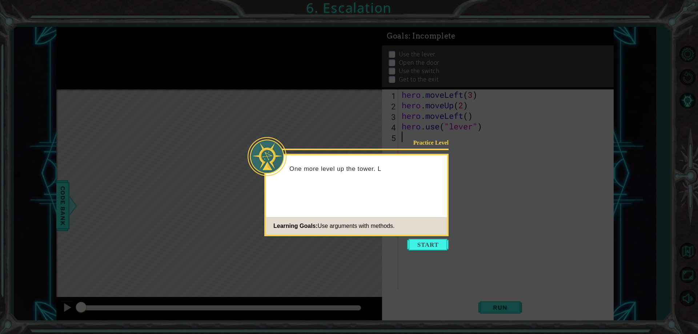
click at [430, 228] on footer "Learning Goals: Use arguments with methods." at bounding box center [356, 226] width 181 height 18
click at [419, 242] on button "Start" at bounding box center [427, 245] width 41 height 12
